Goal: Task Accomplishment & Management: Use online tool/utility

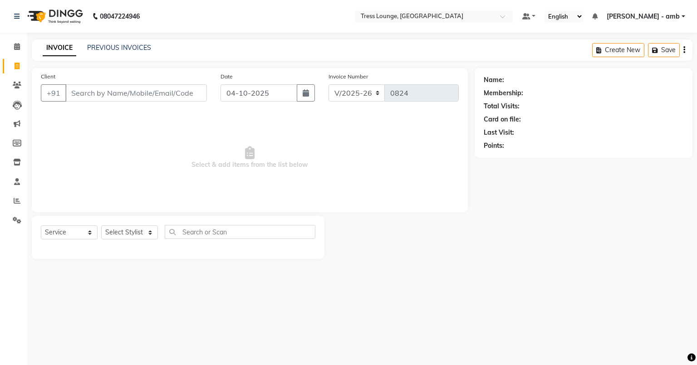
select select "5899"
select select "service"
click at [17, 84] on icon at bounding box center [17, 85] width 9 height 7
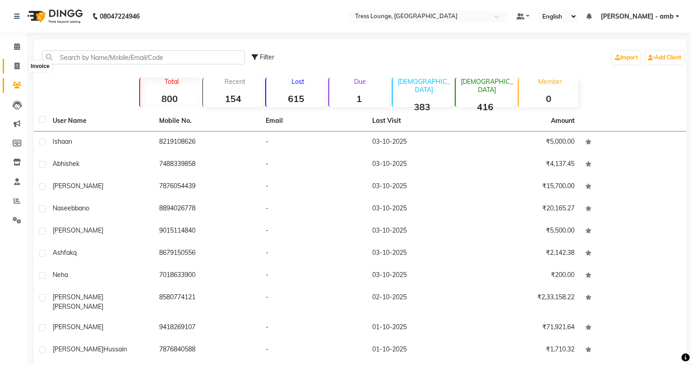
click at [15, 66] on icon at bounding box center [17, 66] width 5 height 7
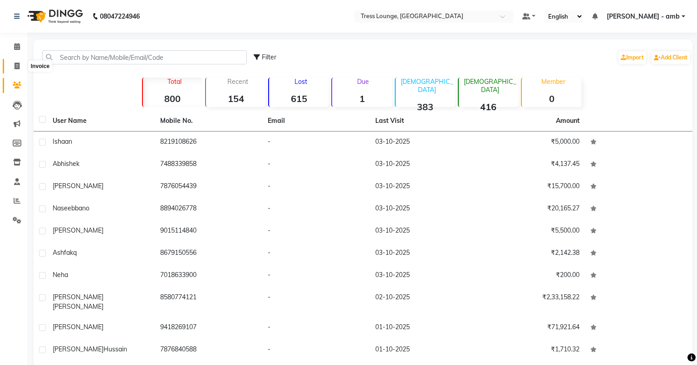
select select "5899"
select select "service"
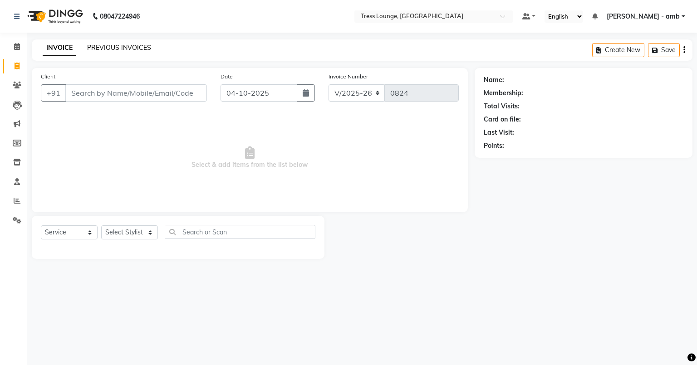
click at [132, 49] on link "PREVIOUS INVOICES" at bounding box center [119, 48] width 64 height 8
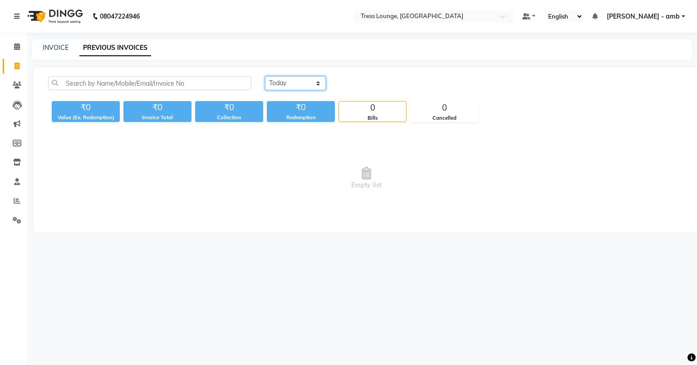
click at [319, 80] on select "[DATE] [DATE] Custom Range" at bounding box center [295, 83] width 61 height 14
select select "[DATE]"
click at [265, 76] on select "[DATE] [DATE] Custom Range" at bounding box center [295, 83] width 61 height 14
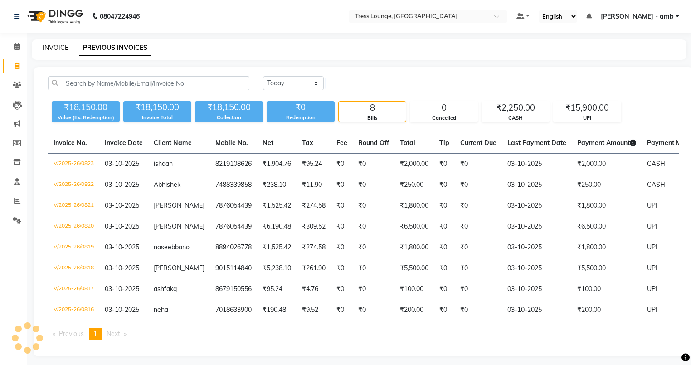
click at [58, 44] on link "INVOICE" at bounding box center [56, 48] width 26 height 8
select select "service"
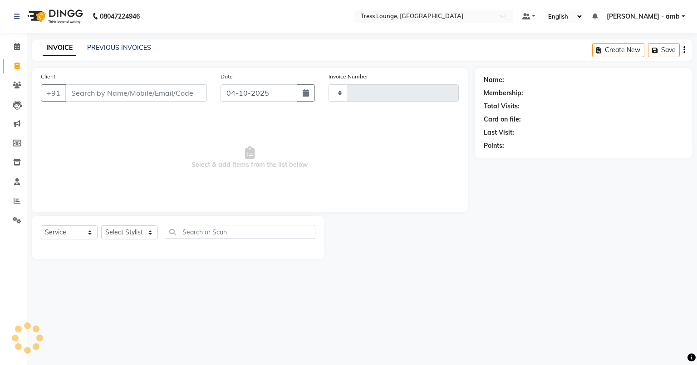
type input "0824"
select select "5899"
click at [16, 82] on icon at bounding box center [17, 85] width 9 height 7
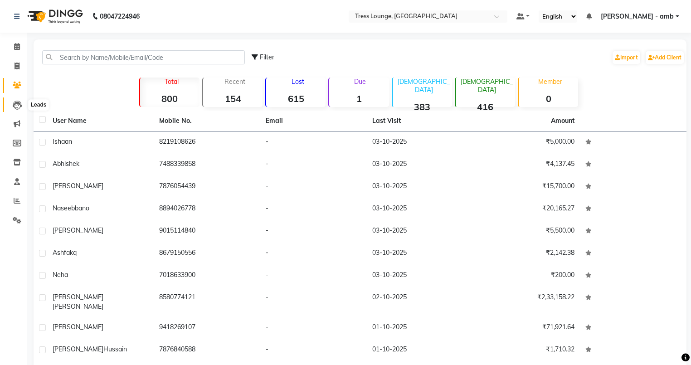
click at [15, 100] on span at bounding box center [17, 105] width 16 height 10
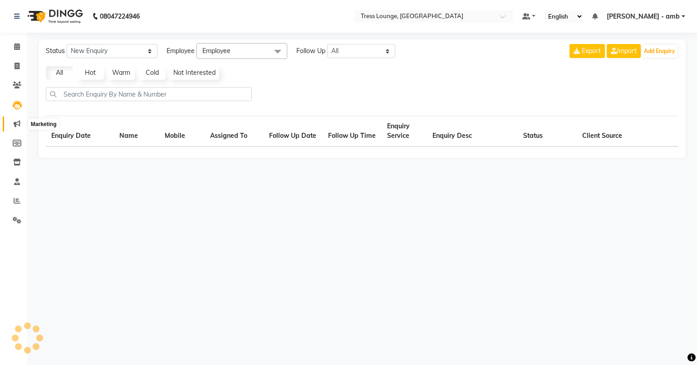
click at [15, 122] on icon at bounding box center [17, 123] width 7 height 7
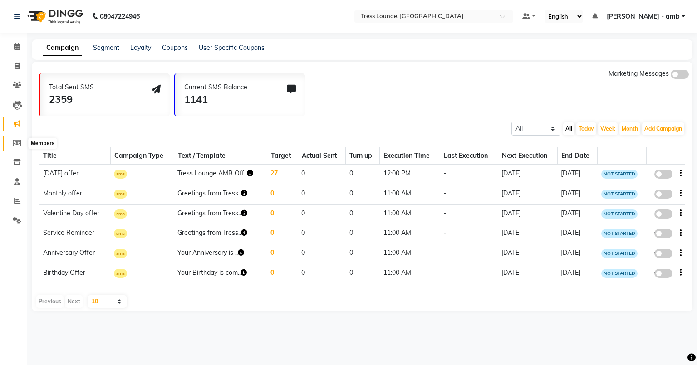
click at [15, 142] on icon at bounding box center [17, 143] width 9 height 7
select select
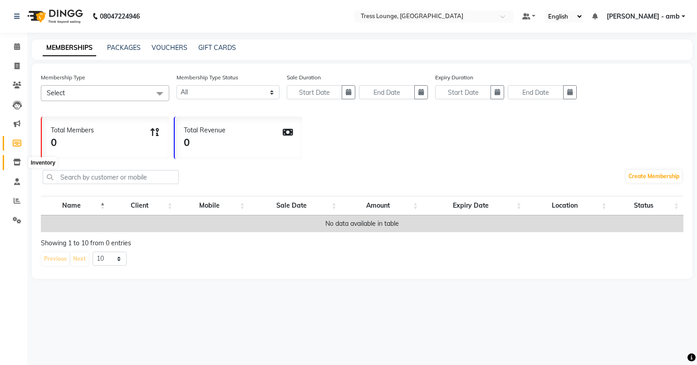
click at [14, 160] on icon at bounding box center [17, 162] width 8 height 7
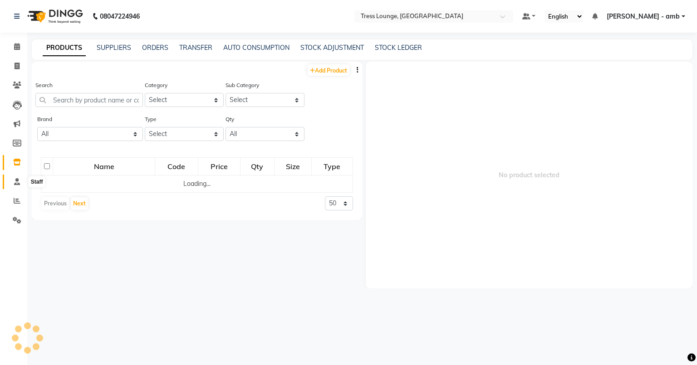
click at [16, 181] on icon at bounding box center [17, 181] width 6 height 7
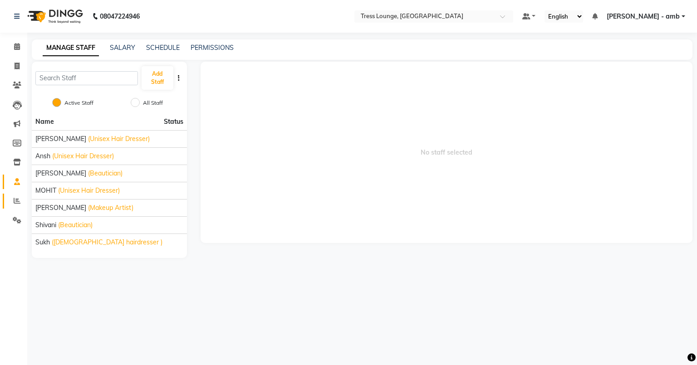
click at [15, 195] on link "Reports" at bounding box center [14, 201] width 22 height 15
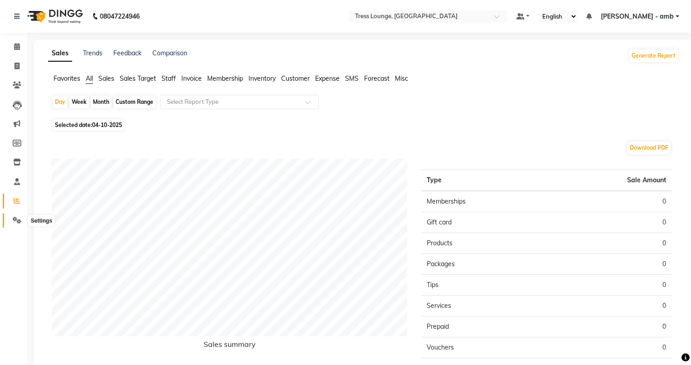
click at [13, 219] on icon at bounding box center [17, 220] width 9 height 7
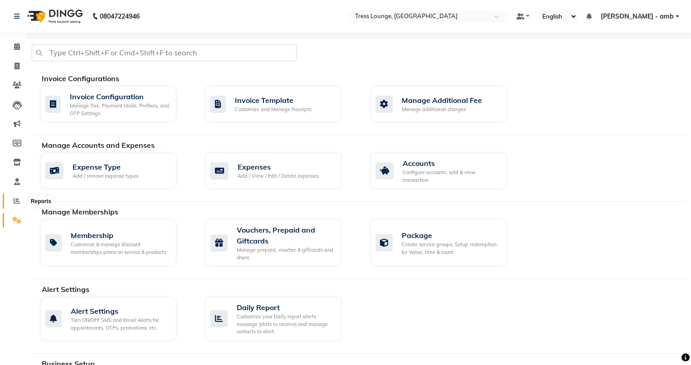
click at [12, 203] on span at bounding box center [17, 201] width 16 height 10
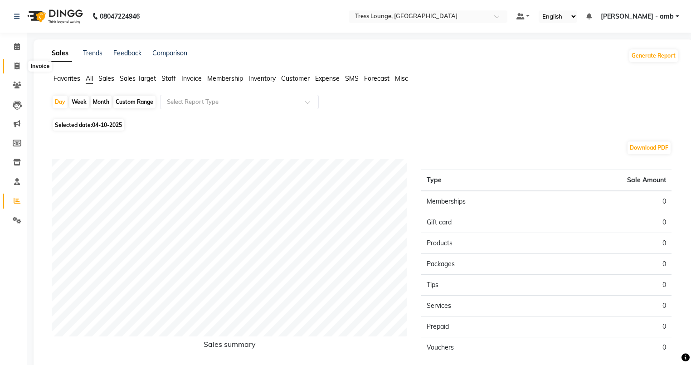
click at [11, 65] on span at bounding box center [17, 66] width 16 height 10
select select "service"
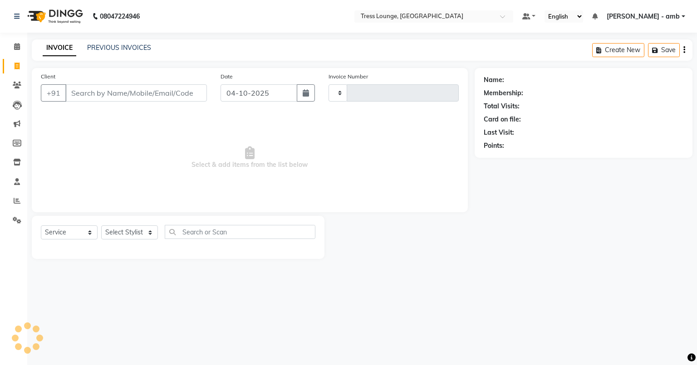
type input "0824"
select select "5899"
click at [117, 48] on link "PREVIOUS INVOICES" at bounding box center [119, 48] width 64 height 8
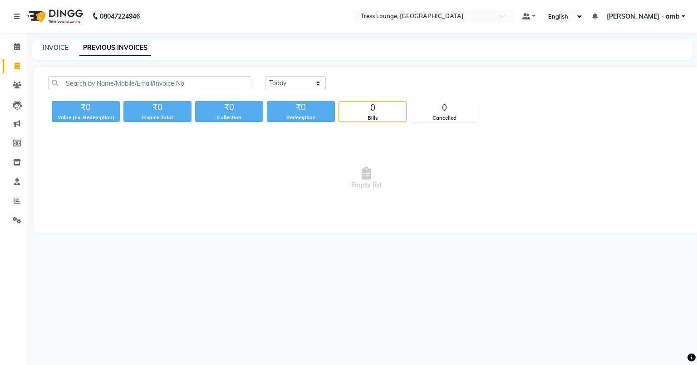
click at [117, 48] on link "PREVIOUS INVOICES" at bounding box center [115, 48] width 72 height 16
click at [52, 47] on link "INVOICE" at bounding box center [56, 48] width 26 height 8
select select "service"
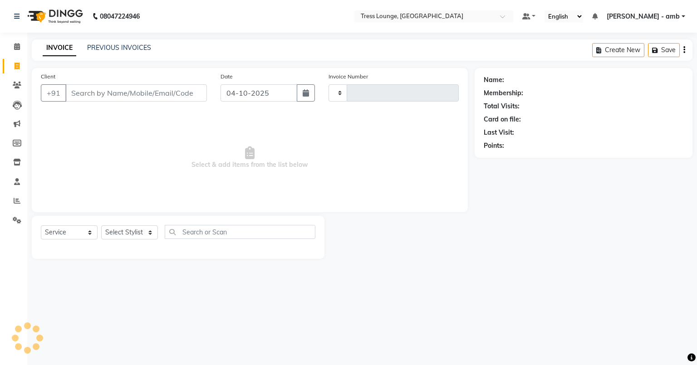
type input "0824"
select select "5899"
